Goal: Task Accomplishment & Management: Manage account settings

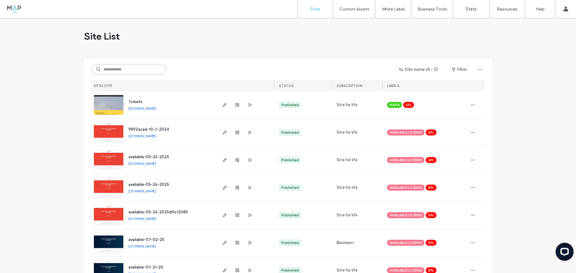
click at [134, 67] on input at bounding box center [128, 69] width 75 height 11
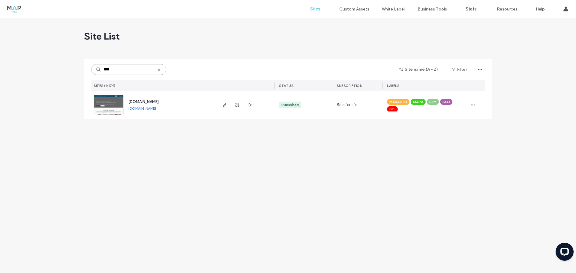
type input "****"
click at [110, 100] on img at bounding box center [108, 115] width 29 height 41
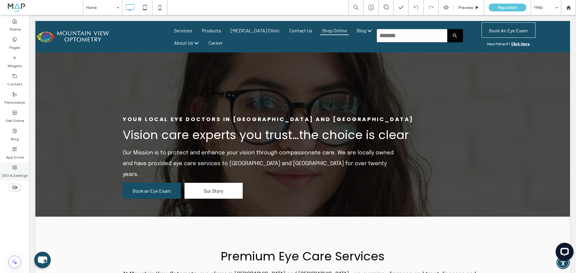
click at [19, 171] on label "SEO & Settings" at bounding box center [15, 174] width 26 height 8
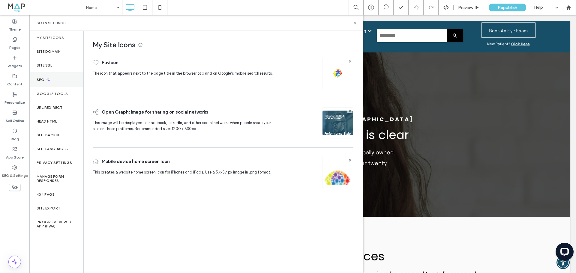
click at [48, 82] on div "SEO" at bounding box center [56, 79] width 54 height 15
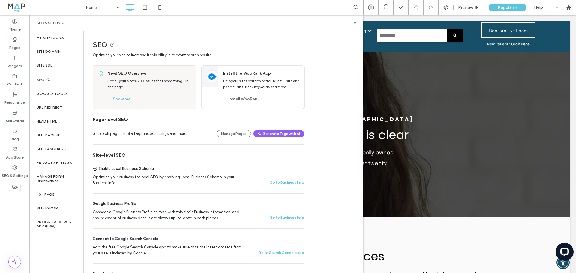
click at [46, 77] on icon at bounding box center [48, 79] width 5 height 5
click at [127, 99] on button "Show me" at bounding box center [121, 99] width 29 height 10
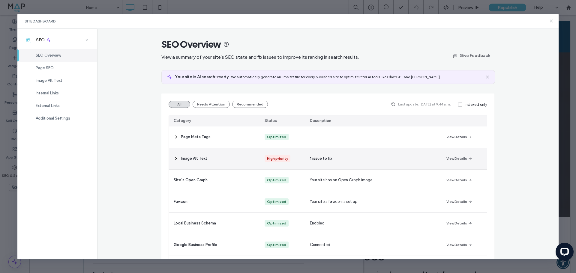
click at [191, 157] on span "Image Alt Text" at bounding box center [194, 159] width 26 height 6
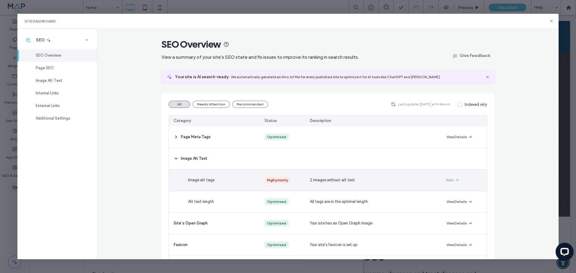
click at [454, 184] on span "button" at bounding box center [456, 180] width 5 height 7
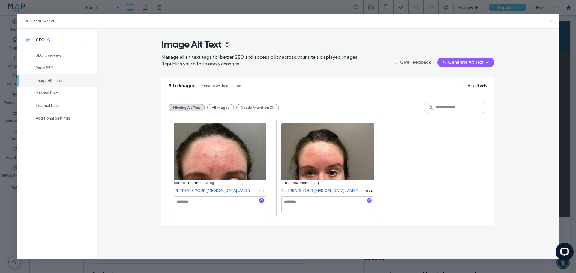
click at [550, 20] on icon at bounding box center [551, 21] width 5 height 5
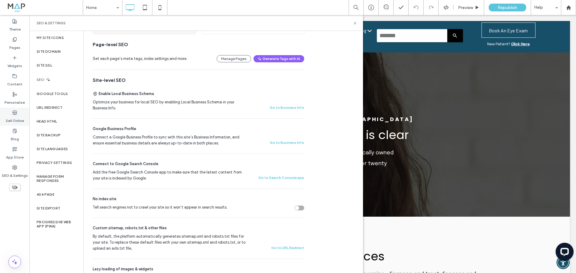
scroll to position [30, 0]
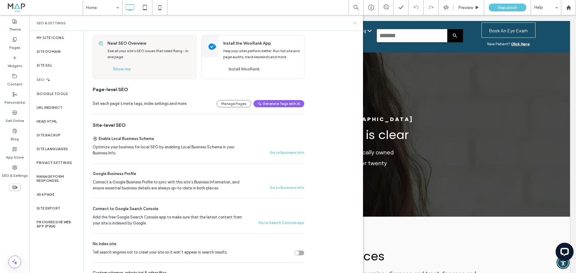
click at [352, 22] on div "SEO & Settings" at bounding box center [196, 23] width 319 height 5
click at [353, 22] on icon at bounding box center [355, 23] width 4 height 4
